Goal: Task Accomplishment & Management: Use online tool/utility

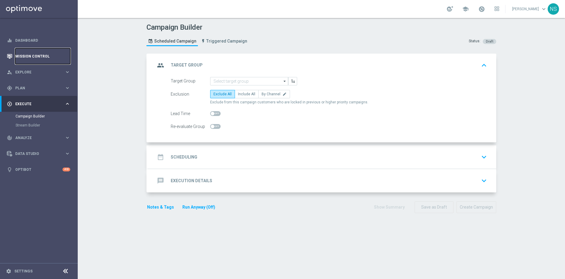
click at [26, 59] on link "Mission Control" at bounding box center [42, 56] width 55 height 16
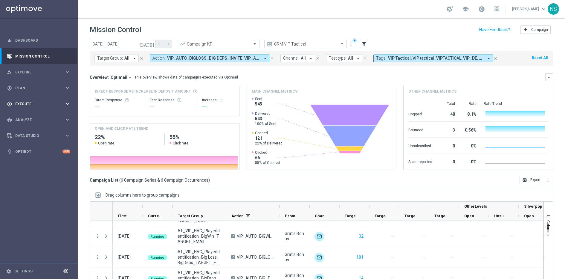
click at [26, 107] on div "play_circle_outline Execute keyboard_arrow_right" at bounding box center [38, 104] width 77 height 16
click at [26, 140] on div "track_changes Analyze keyboard_arrow_right" at bounding box center [38, 138] width 77 height 16
click at [24, 130] on link "Customer 360" at bounding box center [39, 132] width 47 height 5
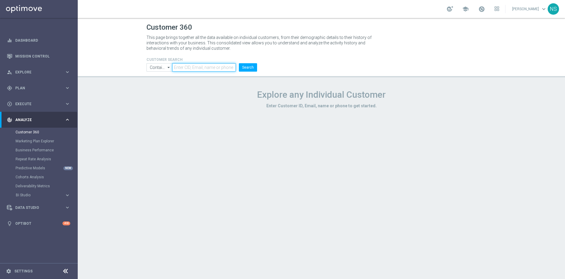
click at [193, 67] on input "text" at bounding box center [204, 67] width 64 height 8
paste input "1265059"
type input "1265059"
click at [239, 63] on button "Search" at bounding box center [248, 67] width 18 height 8
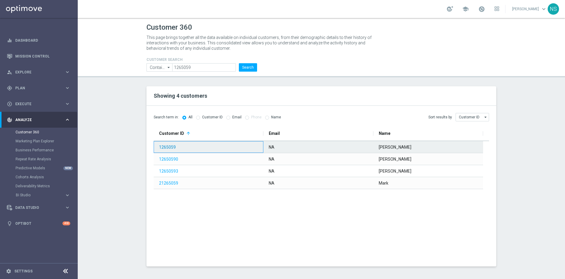
click at [167, 145] on link "1265059" at bounding box center [167, 147] width 17 height 5
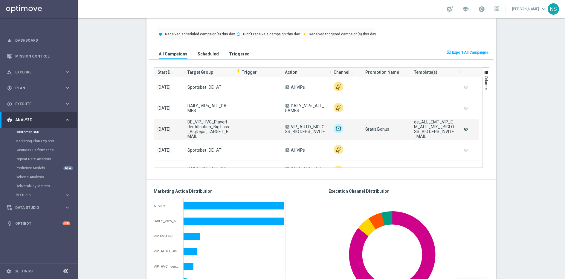
click at [466, 129] on icon "remove_red_eye" at bounding box center [466, 129] width 6 height 8
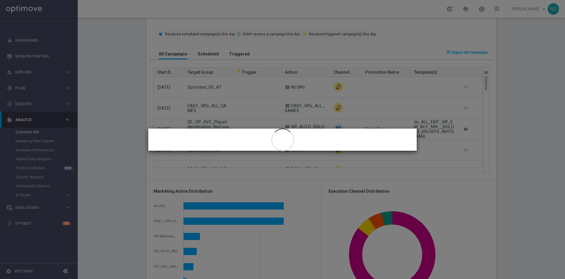
click at [380, 125] on modal-container "close" at bounding box center [282, 139] width 565 height 279
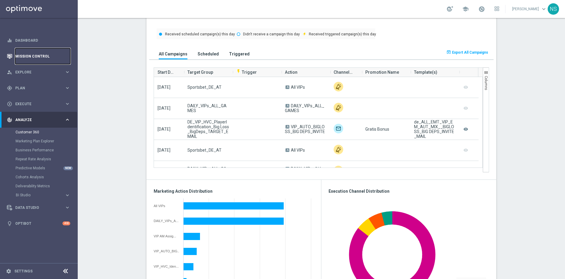
click at [33, 61] on link "Mission Control" at bounding box center [42, 56] width 55 height 16
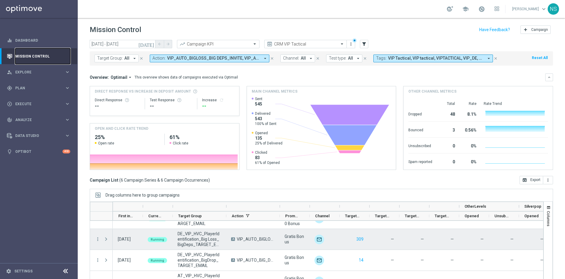
scroll to position [14, 0]
click at [107, 235] on span "Press SPACE to select this row." at bounding box center [107, 238] width 7 height 12
click at [107, 236] on span "Press SPACE to select this row." at bounding box center [106, 237] width 5 height 5
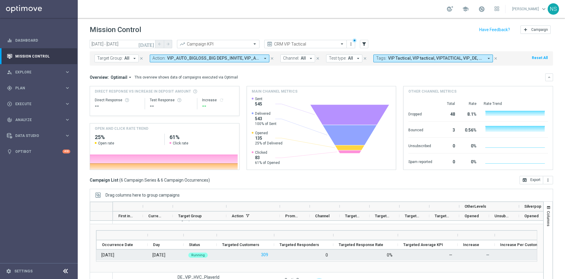
scroll to position [22, 0]
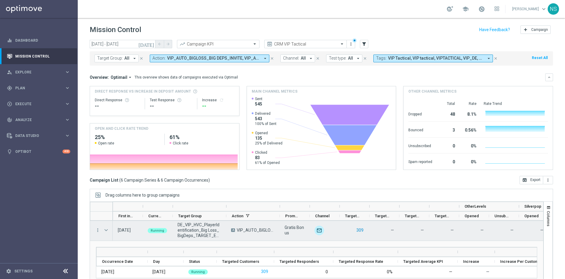
click at [359, 230] on button "309" at bounding box center [360, 229] width 8 height 7
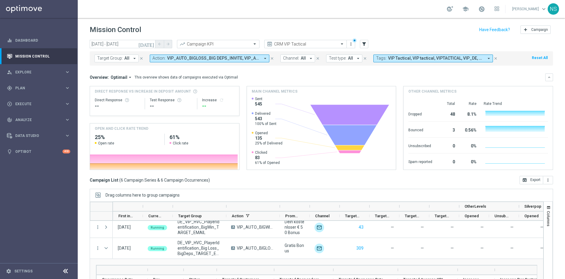
scroll to position [0, 0]
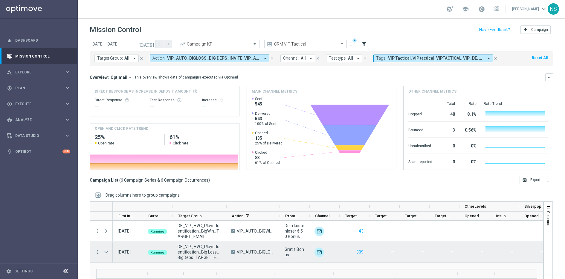
click at [98, 252] on icon "more_vert" at bounding box center [97, 251] width 5 height 5
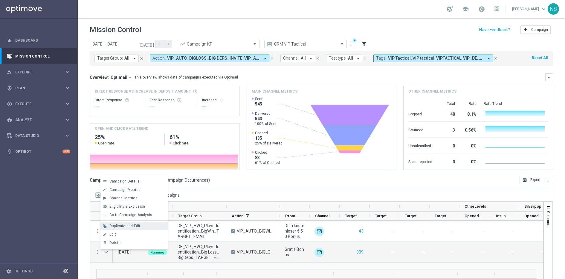
click at [133, 224] on span "Duplicate and Edit" at bounding box center [125, 226] width 31 height 4
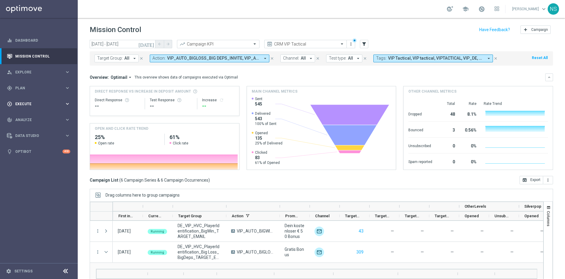
click at [30, 99] on div "play_circle_outline Execute keyboard_arrow_right" at bounding box center [38, 104] width 77 height 16
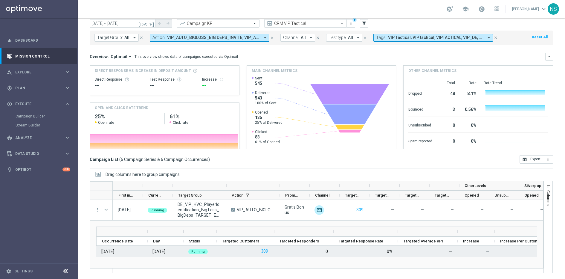
scroll to position [21, 0]
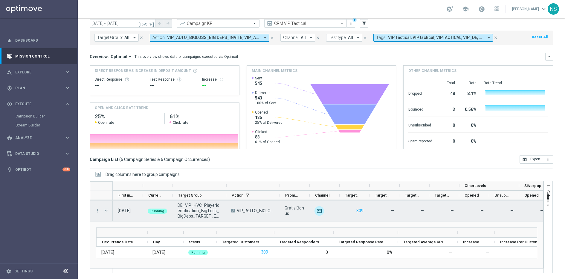
click at [105, 210] on span "Press SPACE to select this row." at bounding box center [106, 210] width 5 height 5
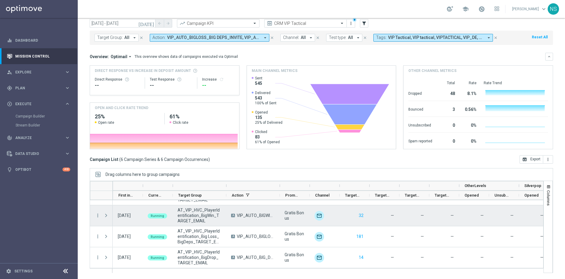
scroll to position [53, 0]
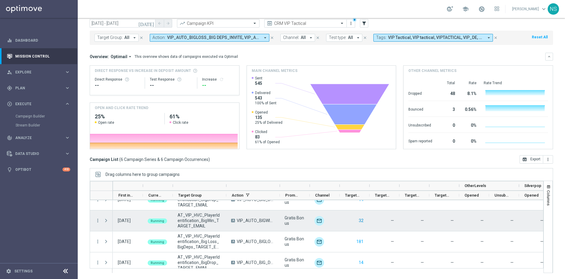
click at [363, 221] on button "32" at bounding box center [361, 220] width 6 height 7
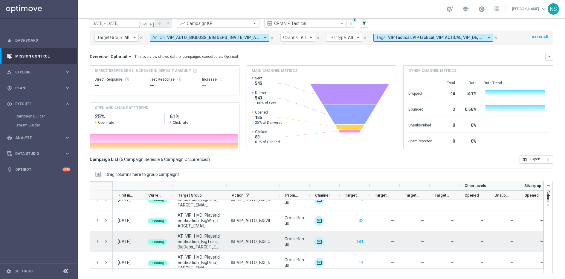
scroll to position [58, 0]
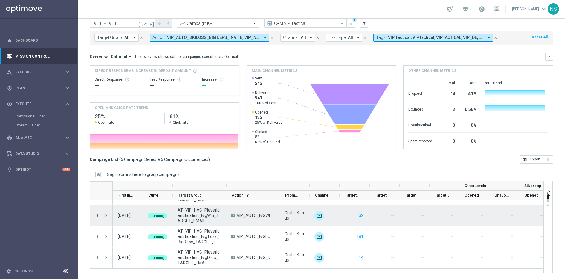
click at [98, 215] on icon "more_vert" at bounding box center [97, 214] width 5 height 5
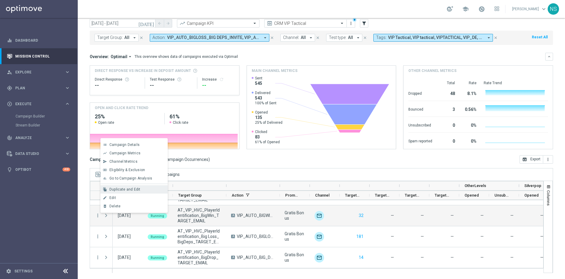
click at [137, 190] on span "Duplicate and Edit" at bounding box center [125, 189] width 31 height 4
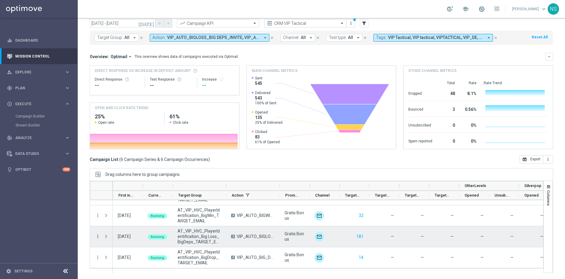
click at [97, 236] on icon "more_vert" at bounding box center [97, 235] width 5 height 5
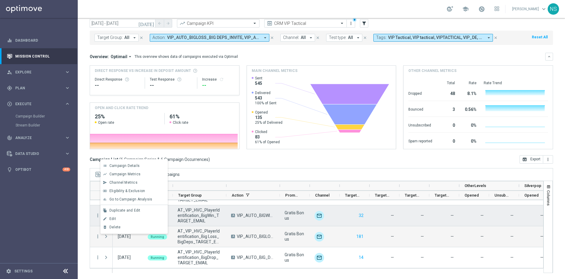
click at [272, 221] on div "A VIP_AUTO_BIGWINS_INVITE" at bounding box center [253, 215] width 54 height 21
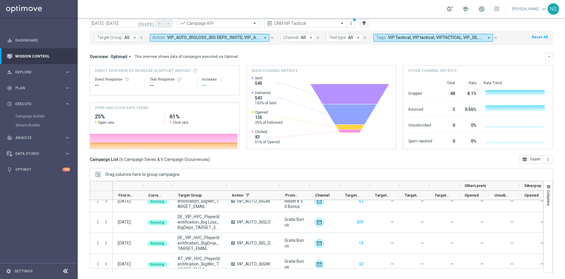
scroll to position [8, 0]
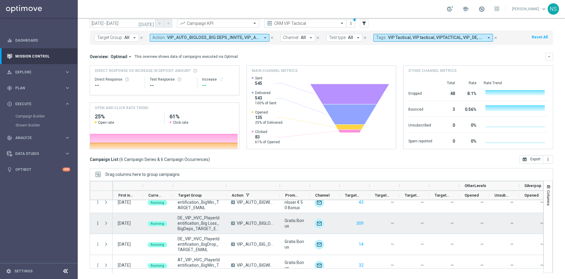
click at [96, 224] on icon "more_vert" at bounding box center [97, 222] width 5 height 5
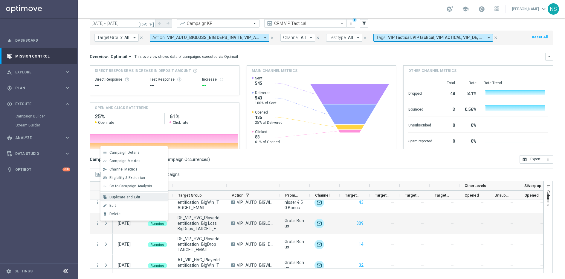
click at [123, 199] on span "Duplicate and Edit" at bounding box center [125, 197] width 31 height 4
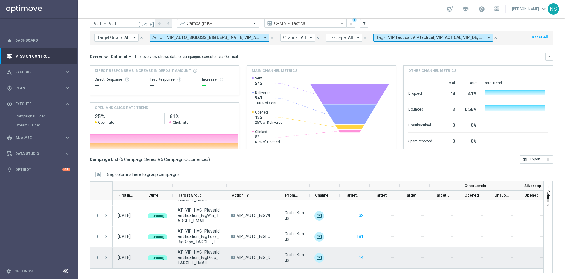
scroll to position [56, 0]
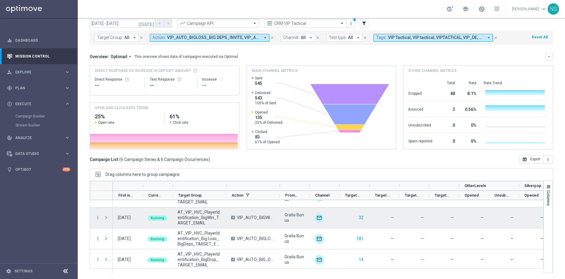
click at [362, 217] on button "32" at bounding box center [361, 217] width 6 height 7
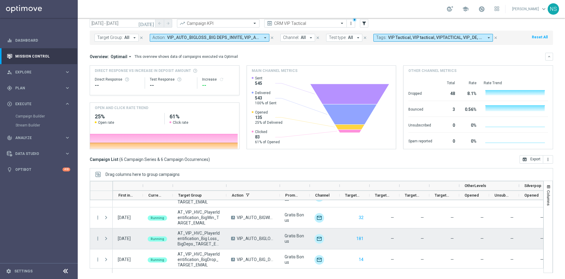
scroll to position [58, 0]
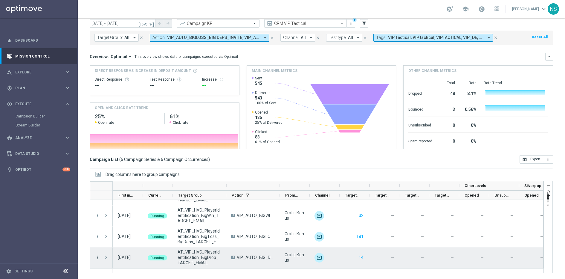
click at [96, 257] on icon "more_vert" at bounding box center [97, 256] width 5 height 5
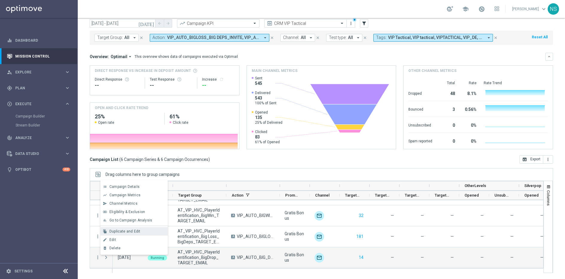
click at [130, 234] on div "file_copy Duplicate and Edit" at bounding box center [134, 231] width 67 height 8
